Goal: Check status: Check status

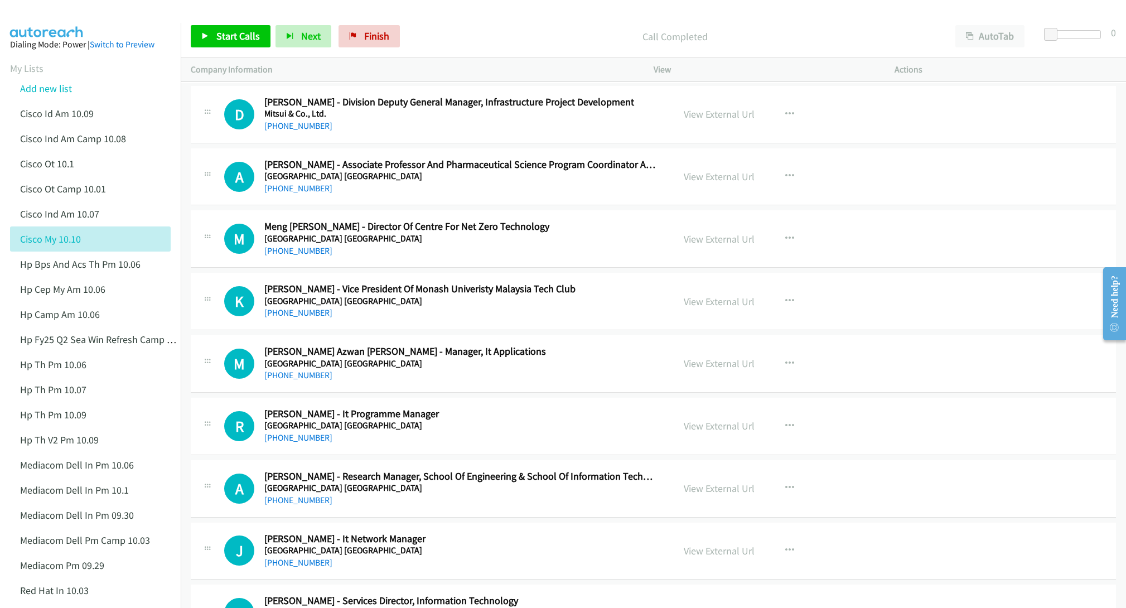
scroll to position [5185, 0]
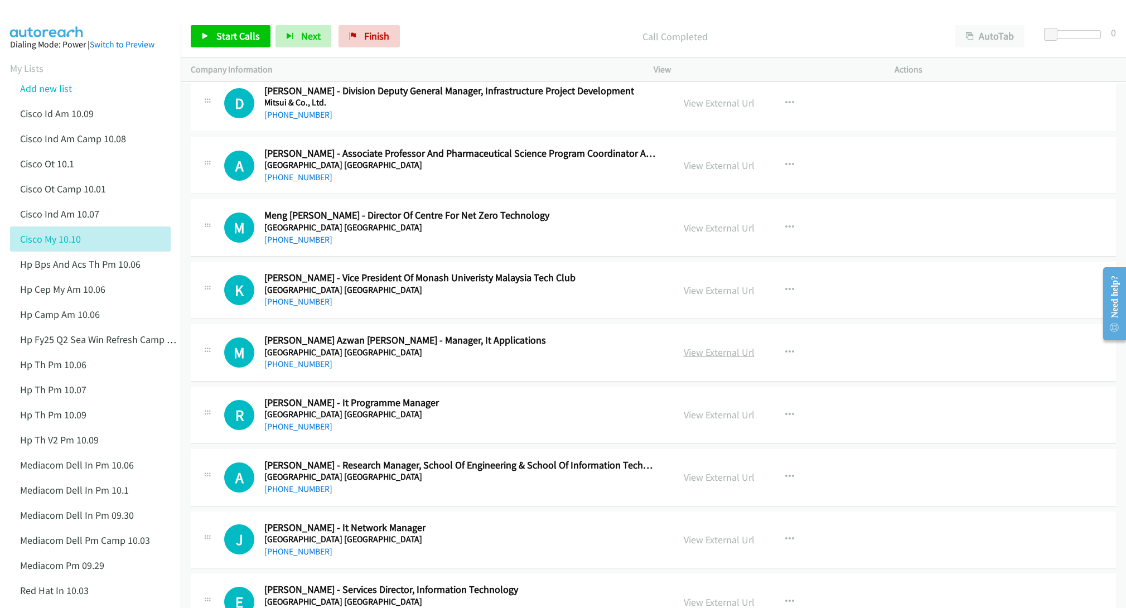
click at [691, 358] on link "View External Url" at bounding box center [718, 352] width 71 height 13
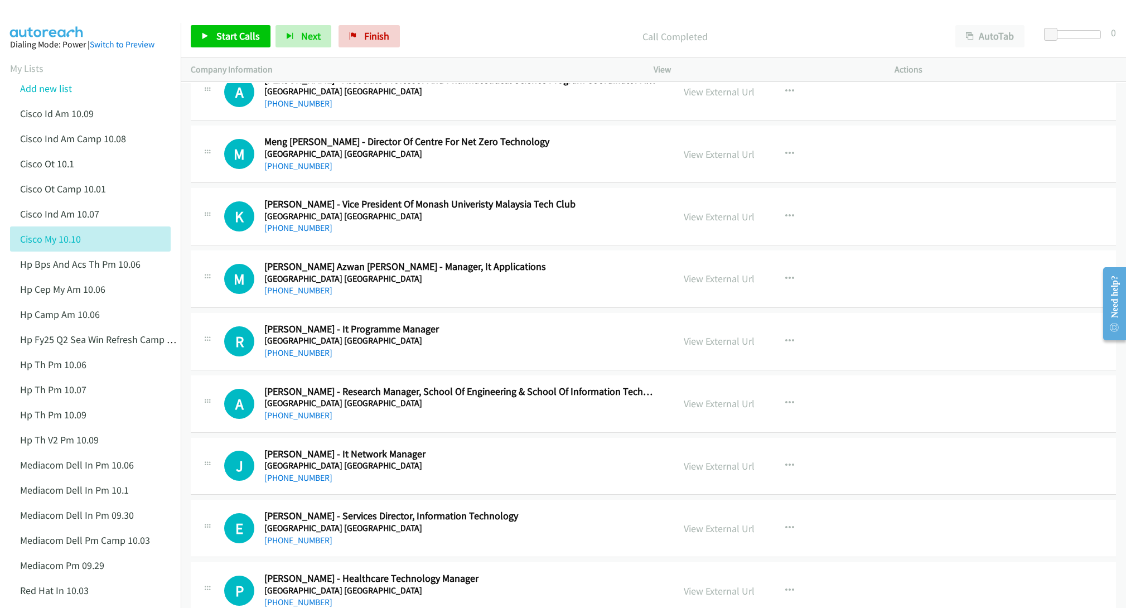
scroll to position [5268, 0]
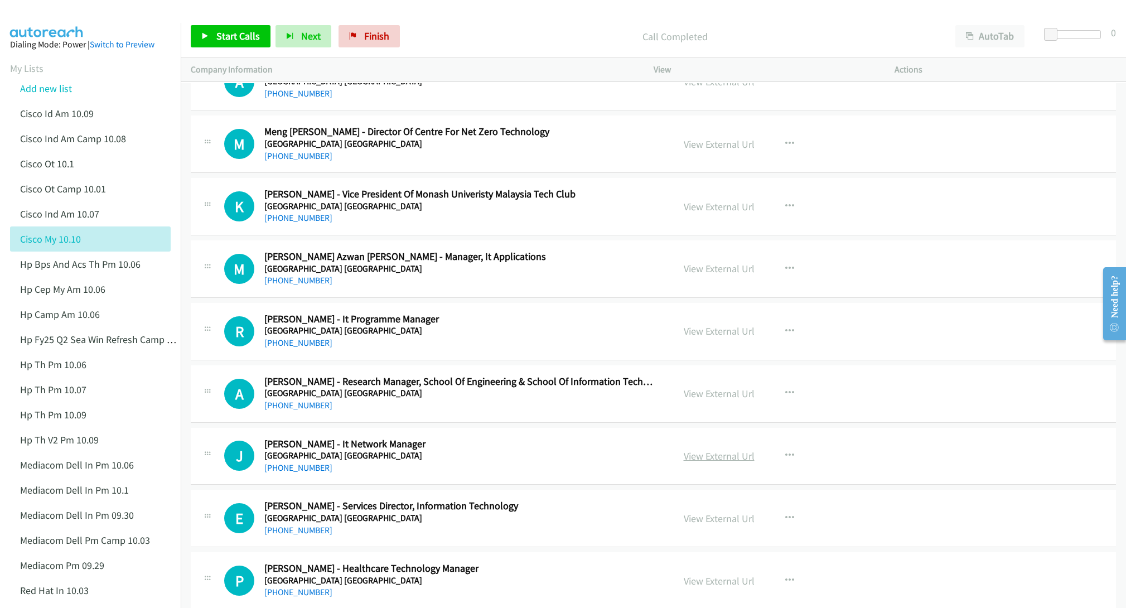
click at [693, 462] on link "View External Url" at bounding box center [718, 455] width 71 height 13
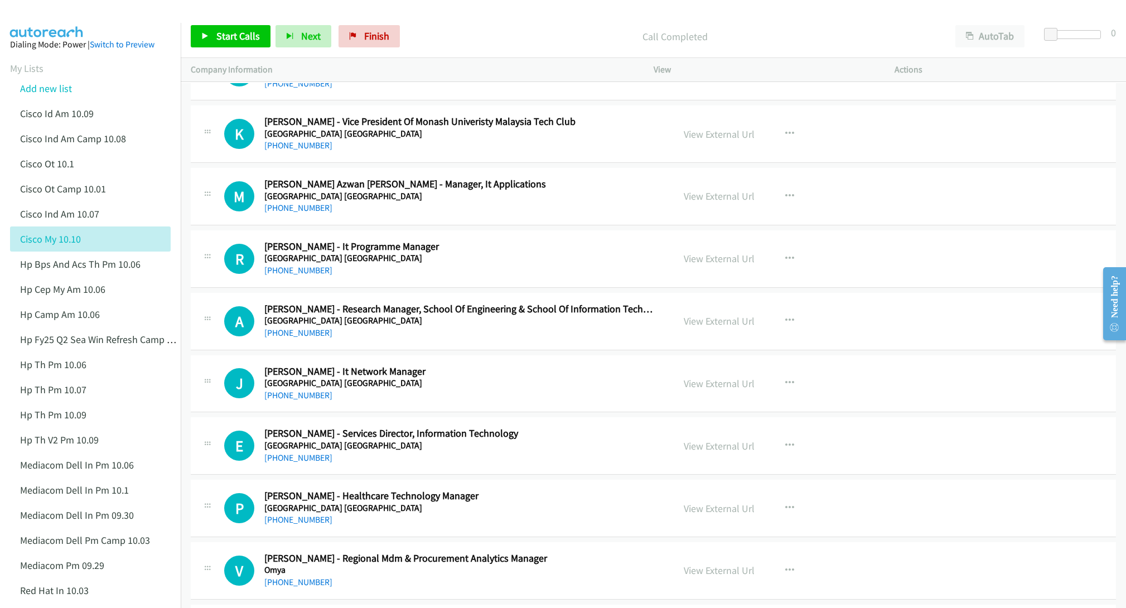
scroll to position [5352, 0]
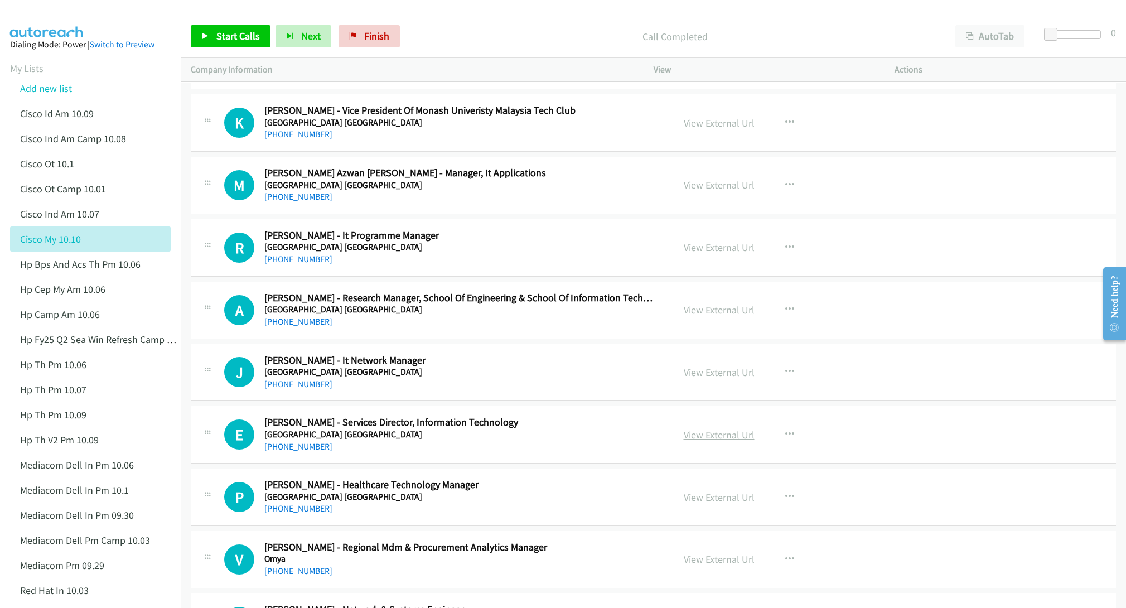
click at [688, 441] on link "View External Url" at bounding box center [718, 434] width 71 height 13
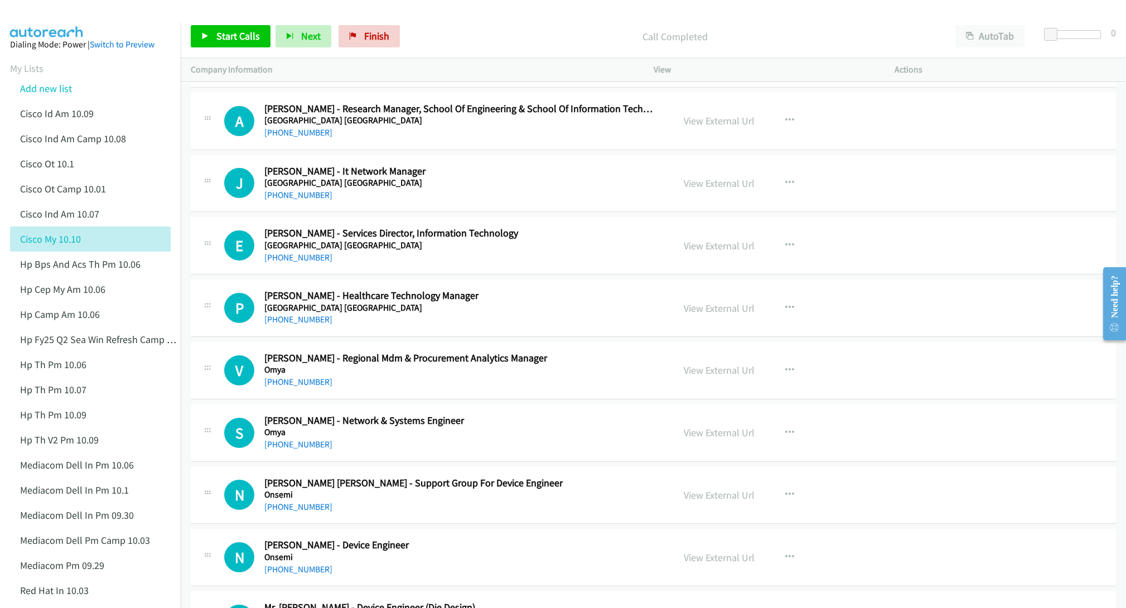
scroll to position [5603, 0]
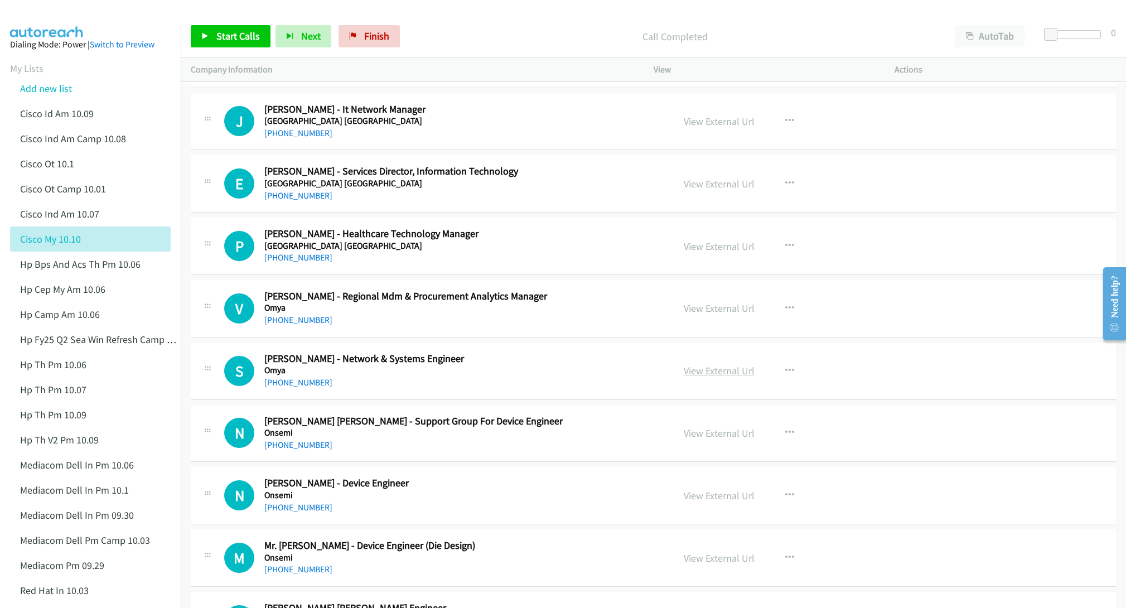
click at [703, 377] on link "View External Url" at bounding box center [718, 370] width 71 height 13
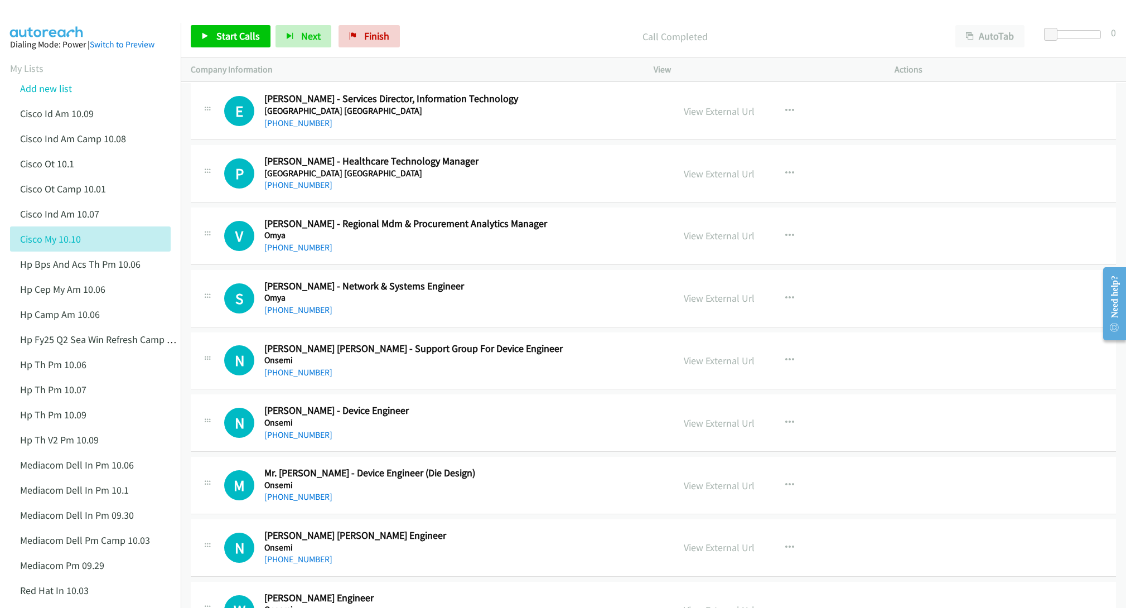
scroll to position [5686, 0]
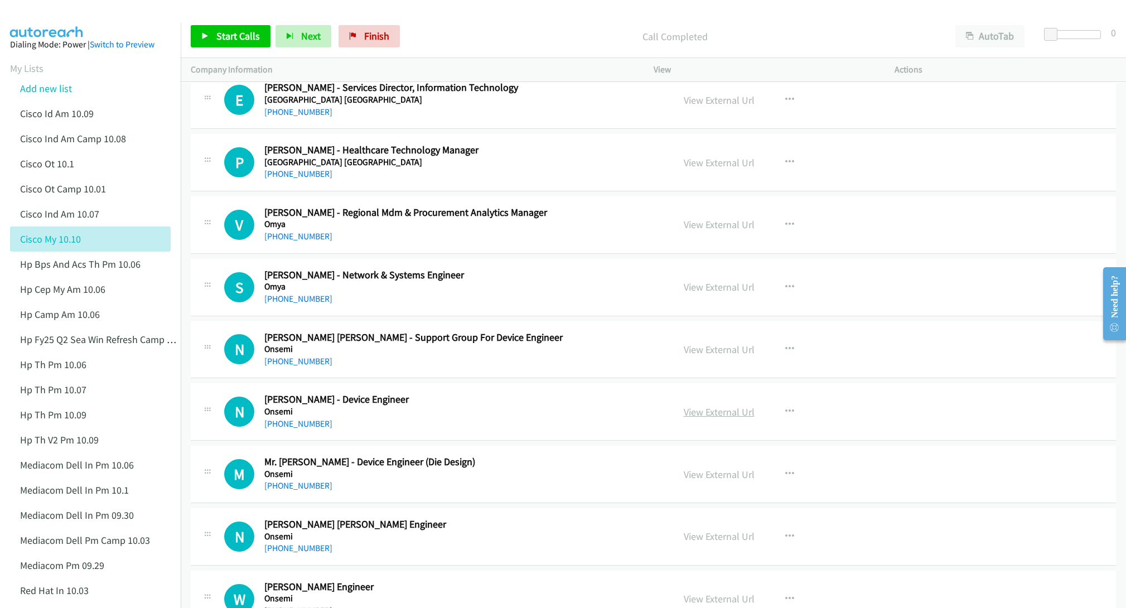
click at [711, 418] on link "View External Url" at bounding box center [718, 411] width 71 height 13
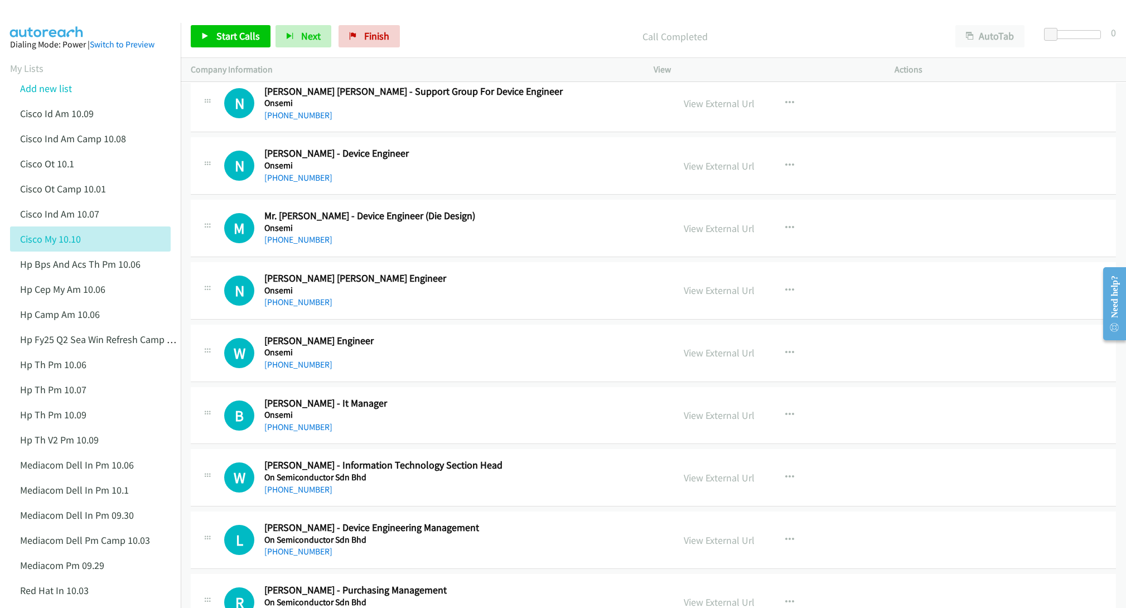
scroll to position [5937, 0]
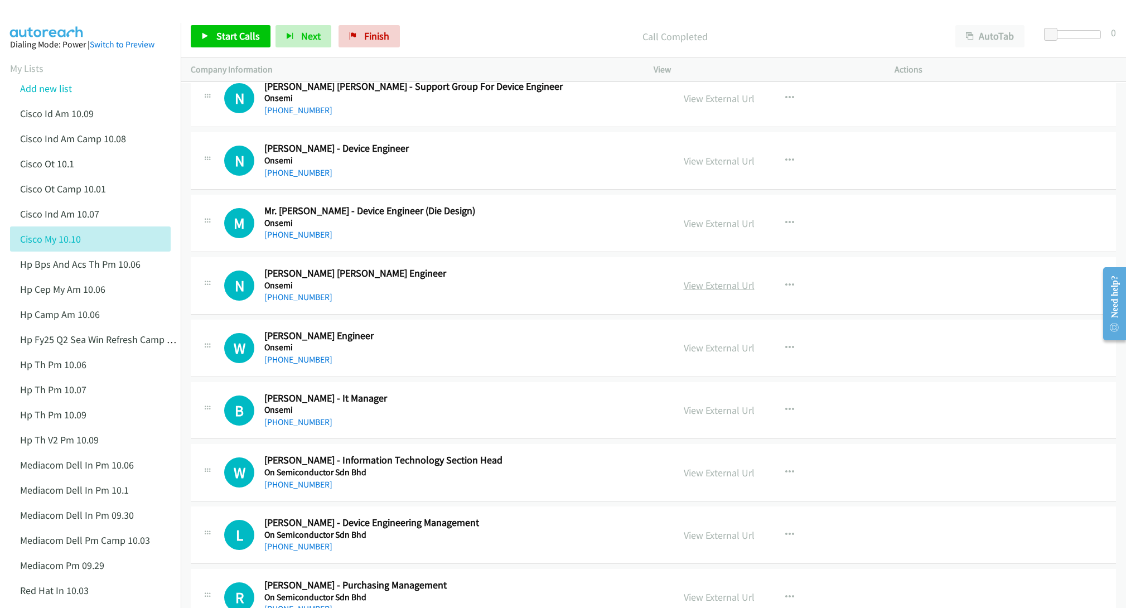
click at [716, 292] on link "View External Url" at bounding box center [718, 285] width 71 height 13
click at [701, 354] on link "View External Url" at bounding box center [718, 347] width 71 height 13
click at [707, 416] on link "View External Url" at bounding box center [718, 410] width 71 height 13
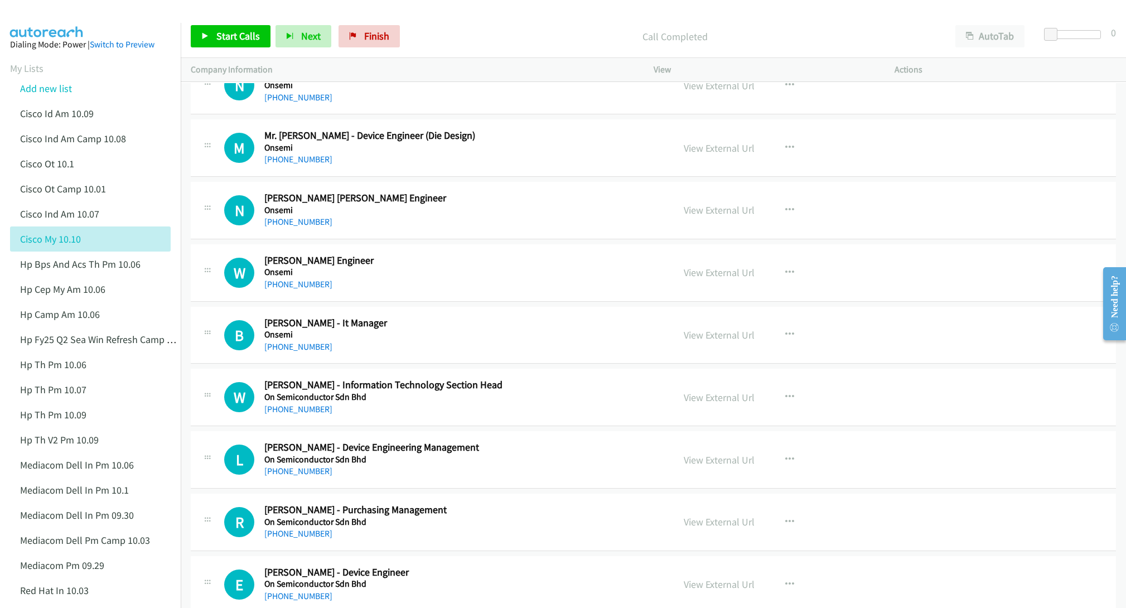
scroll to position [6021, 0]
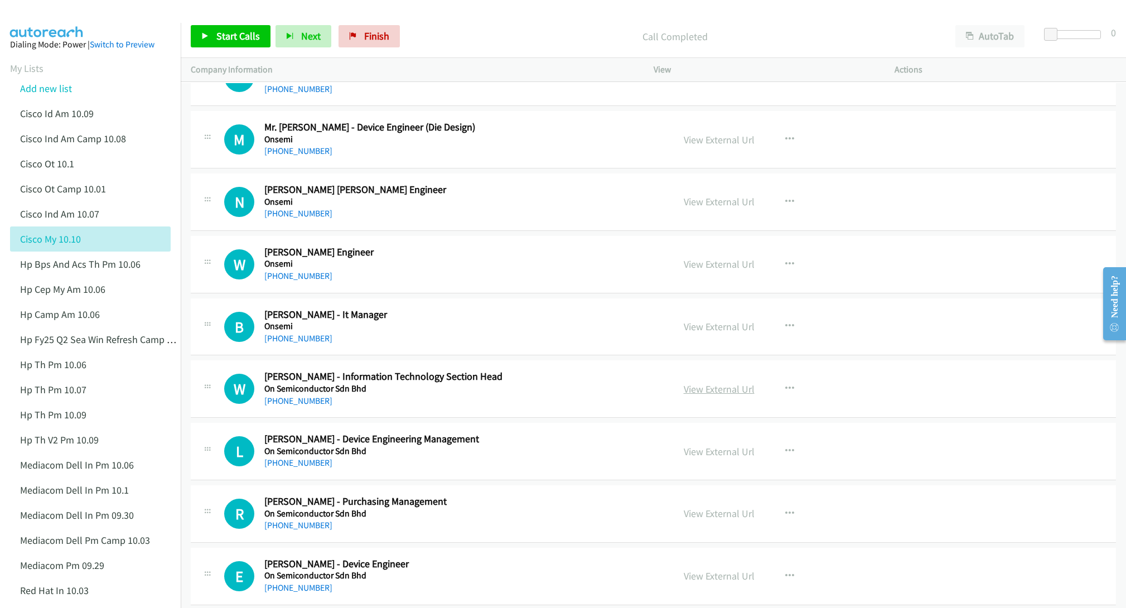
click at [710, 395] on link "View External Url" at bounding box center [718, 388] width 71 height 13
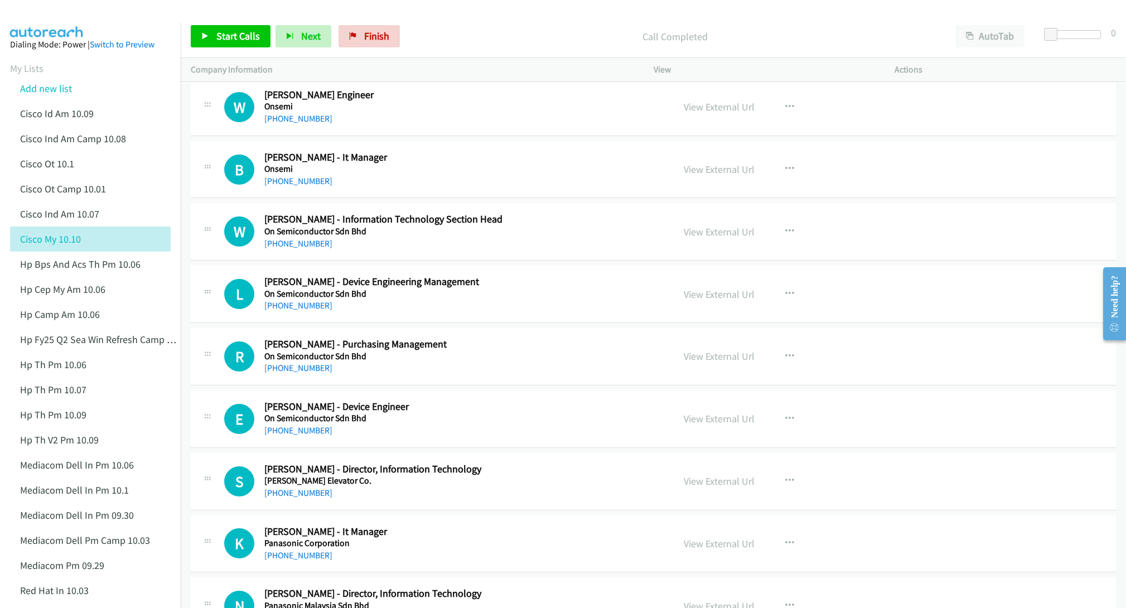
scroll to position [6188, 0]
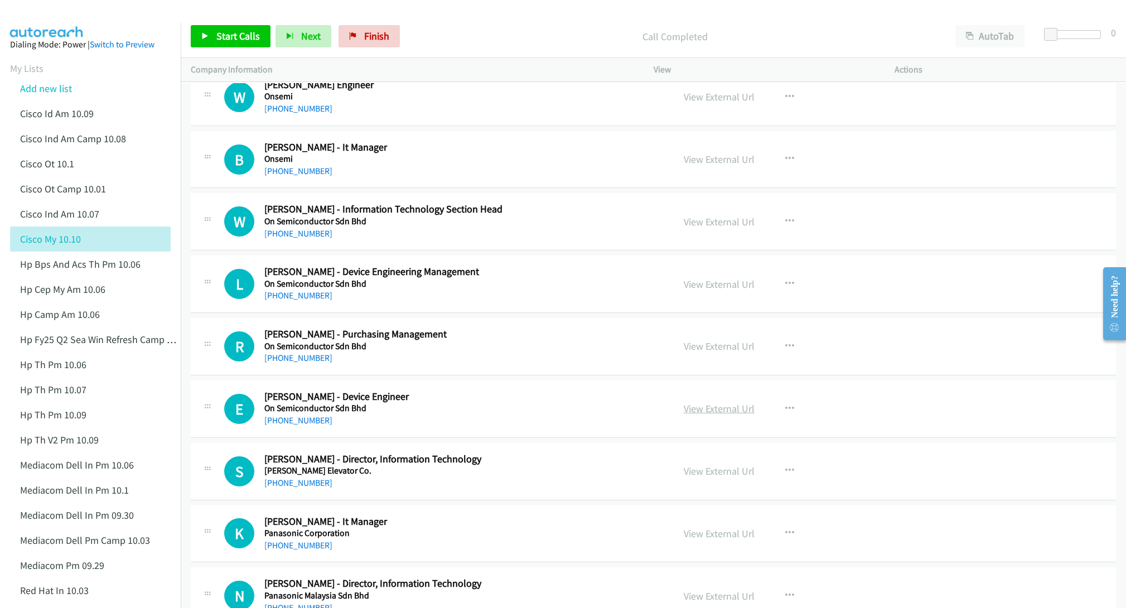
click at [691, 415] on link "View External Url" at bounding box center [718, 408] width 71 height 13
click at [710, 477] on link "View External Url" at bounding box center [718, 470] width 71 height 13
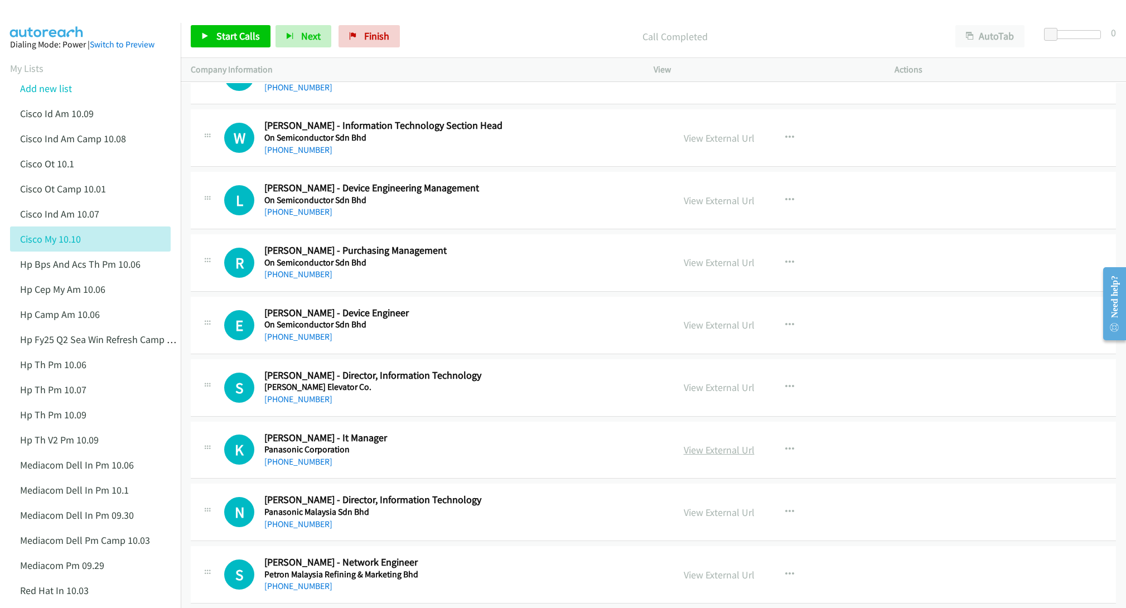
click at [714, 456] on link "View External Url" at bounding box center [718, 449] width 71 height 13
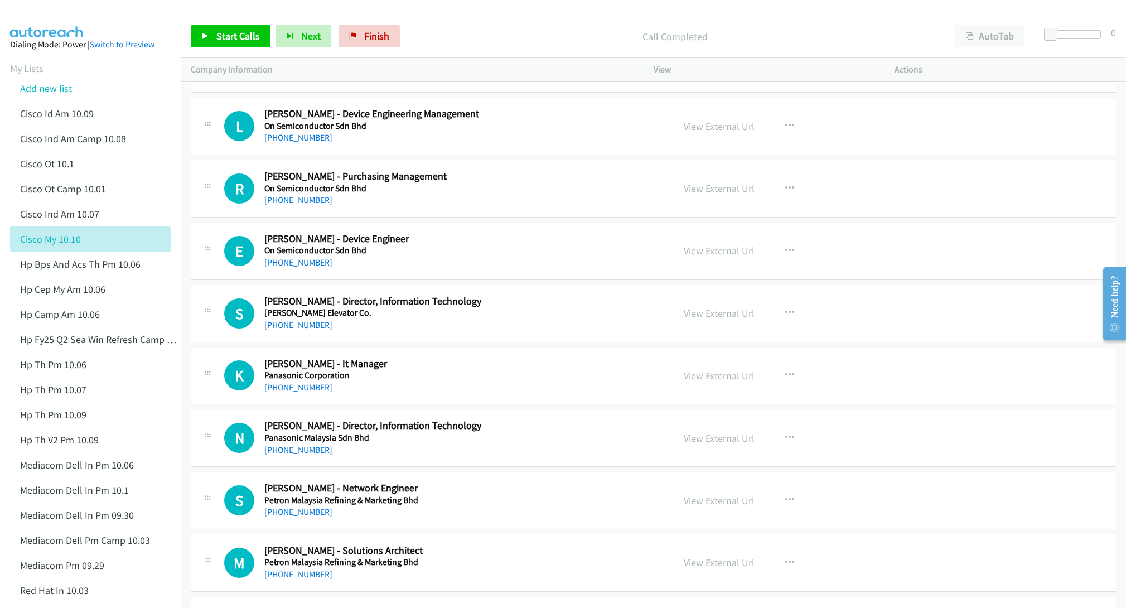
scroll to position [6355, 0]
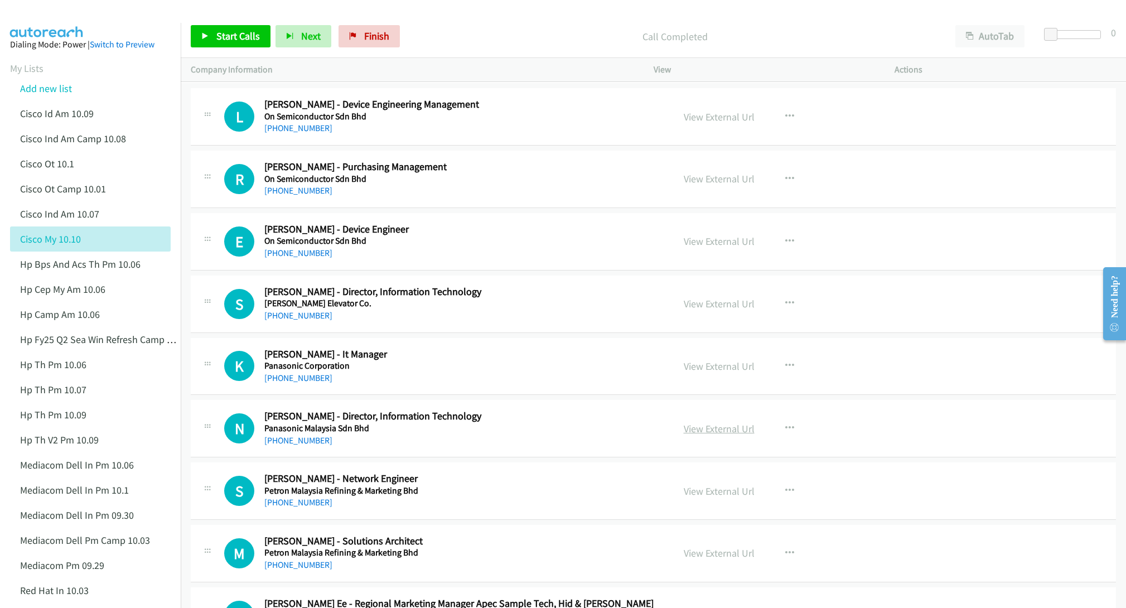
click at [701, 435] on link "View External Url" at bounding box center [718, 428] width 71 height 13
click at [700, 497] on link "View External Url" at bounding box center [718, 490] width 71 height 13
click at [696, 559] on link "View External Url" at bounding box center [718, 552] width 71 height 13
